Goal: Complete application form

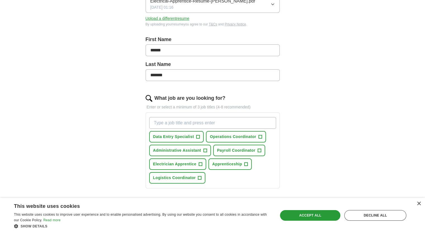
scroll to position [93, 0]
click at [183, 123] on input "What job are you looking for?" at bounding box center [212, 124] width 127 height 12
click at [246, 162] on span "+" at bounding box center [245, 164] width 3 height 4
click at [215, 121] on input "What job are you looking for?" at bounding box center [212, 124] width 127 height 12
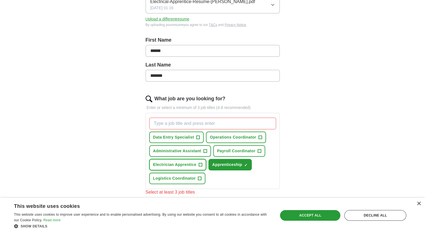
click at [203, 163] on button "Electrician Apprentice +" at bounding box center [177, 164] width 57 height 11
click at [203, 125] on input "What job are you looking for?" at bounding box center [212, 124] width 127 height 12
click at [209, 123] on input "What job are you looking for?" at bounding box center [212, 124] width 127 height 12
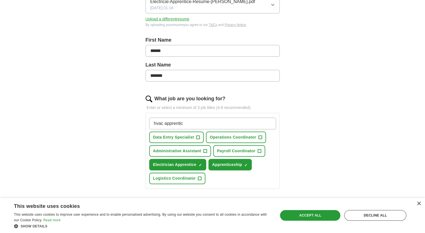
type input "hvac apprentice"
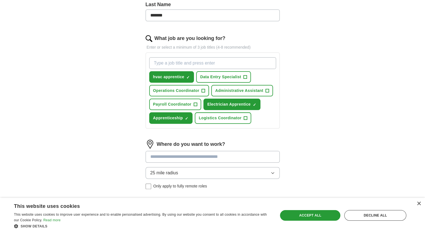
scroll to position [209, 0]
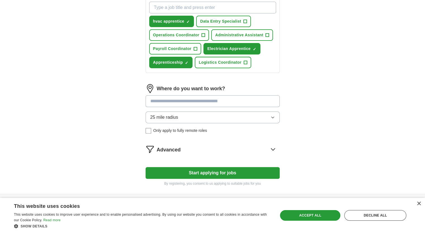
click at [211, 101] on input at bounding box center [212, 101] width 134 height 12
type input "*******"
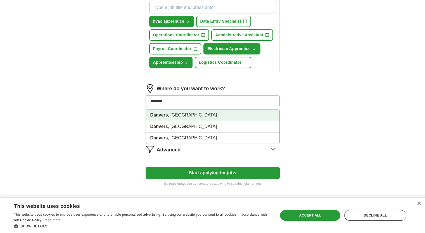
click at [200, 112] on li "Danvers , [GEOGRAPHIC_DATA]" at bounding box center [212, 114] width 133 height 11
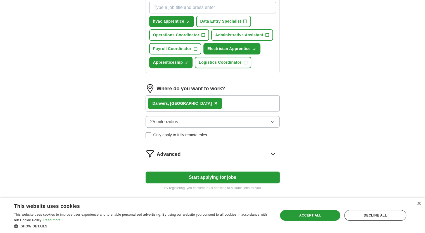
click at [202, 119] on button "25 mile radius" at bounding box center [212, 122] width 134 height 12
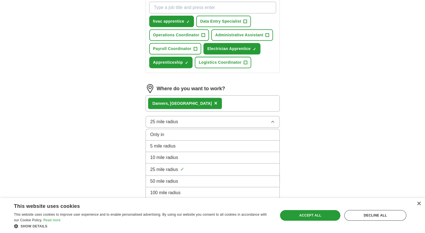
click at [195, 155] on div "10 mile radius" at bounding box center [212, 157] width 124 height 7
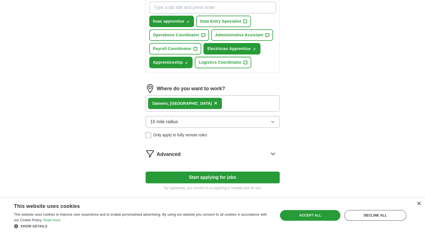
click at [187, 176] on button "Start applying for jobs" at bounding box center [212, 177] width 134 height 12
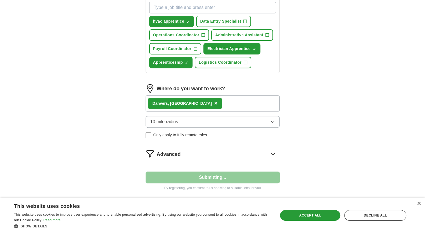
select select "**"
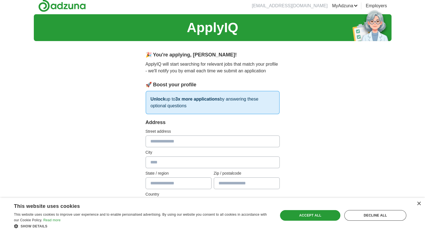
scroll to position [0, 0]
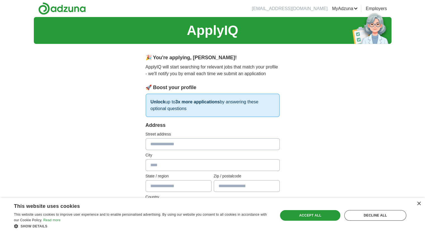
click at [205, 133] on label "Street address" at bounding box center [212, 134] width 134 height 6
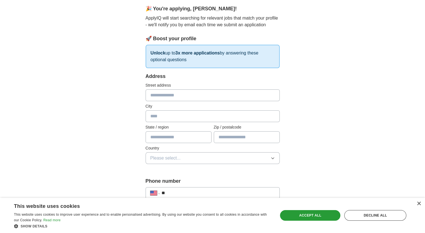
scroll to position [64, 0]
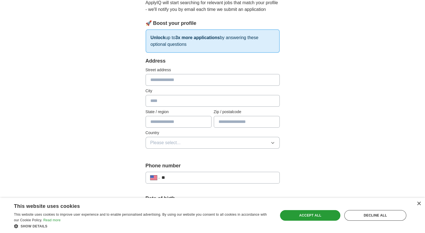
click at [185, 76] on input "text" at bounding box center [212, 80] width 134 height 12
type input "**********"
type input "**"
type input "*****"
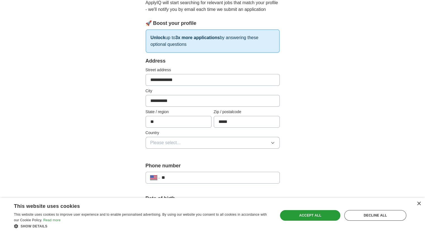
click at [175, 141] on span "Please select..." at bounding box center [165, 142] width 30 height 7
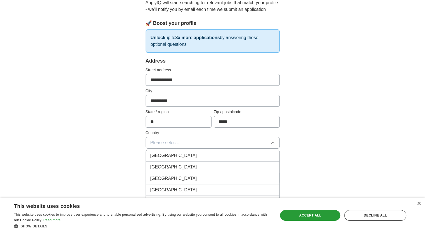
click at [174, 164] on span "[GEOGRAPHIC_DATA]" at bounding box center [173, 167] width 47 height 7
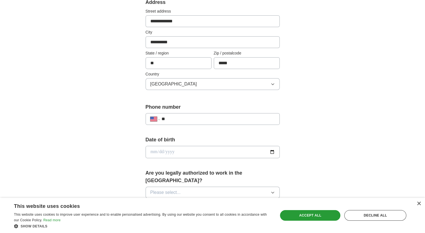
scroll to position [123, 0]
click at [192, 118] on input "**" at bounding box center [217, 118] width 113 height 7
type input "**********"
click at [186, 149] on input "date" at bounding box center [212, 151] width 134 height 12
click at [273, 150] on input "date" at bounding box center [212, 151] width 134 height 12
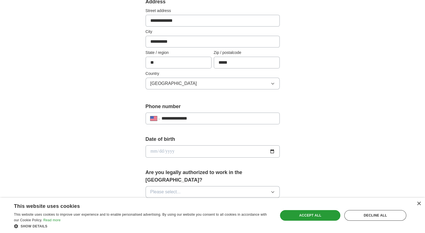
type input "**********"
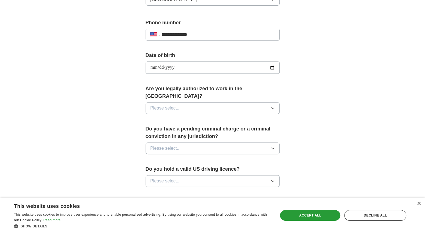
scroll to position [208, 0]
click at [223, 102] on button "Please select..." at bounding box center [212, 108] width 134 height 12
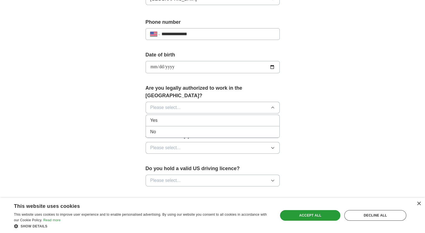
click at [220, 117] on div "Yes" at bounding box center [212, 120] width 124 height 7
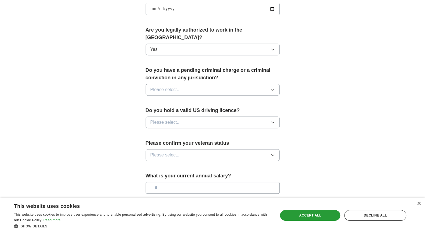
scroll to position [267, 0]
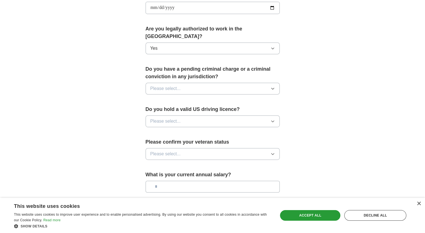
click at [230, 83] on button "Please select..." at bounding box center [212, 89] width 134 height 12
click at [218, 109] on div "No" at bounding box center [212, 112] width 124 height 7
click at [218, 115] on button "Please select..." at bounding box center [212, 121] width 134 height 12
click at [215, 131] on div "Yes" at bounding box center [212, 134] width 124 height 7
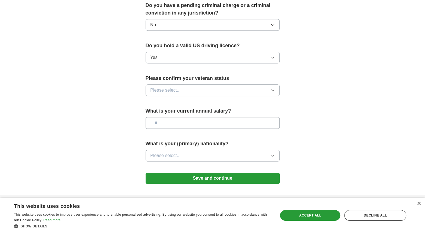
scroll to position [340, 0]
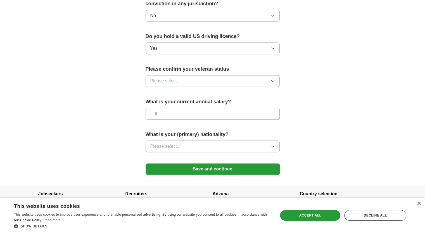
click at [223, 75] on button "Please select..." at bounding box center [212, 81] width 134 height 12
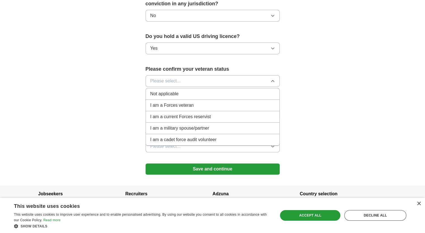
click at [220, 90] on div "Not applicable" at bounding box center [212, 93] width 124 height 7
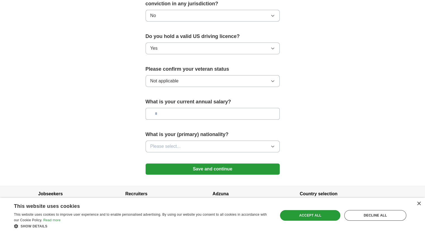
click at [214, 108] on input "text" at bounding box center [212, 114] width 134 height 12
type input "*******"
click at [215, 140] on button "Please select..." at bounding box center [212, 146] width 134 height 12
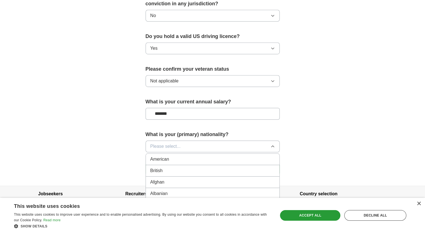
scroll to position [336, 0]
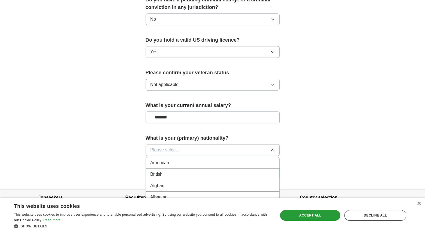
click at [208, 159] on div "American" at bounding box center [212, 162] width 124 height 7
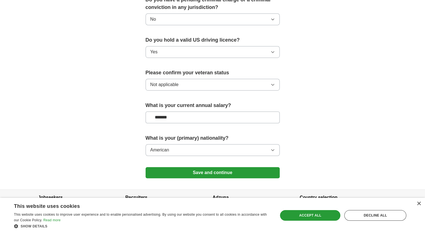
click at [207, 167] on button "Save and continue" at bounding box center [212, 172] width 134 height 11
